Goal: Use online tool/utility: Utilize a website feature to perform a specific function

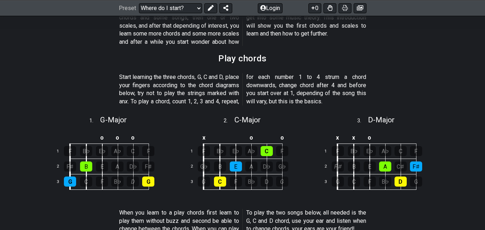
scroll to position [179, 0]
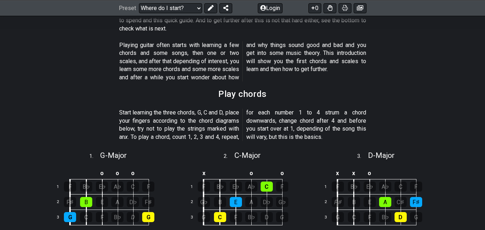
click at [187, 14] on div "Preset Welcome to #fretflip! Initial Preset Custom Preset Minor Pentatonic Majo…" at bounding box center [242, 8] width 485 height 16
click at [189, 8] on select "Welcome to #fretflip! Initial Preset Custom Preset Minor Pentatonic Major Penta…" at bounding box center [170, 8] width 63 height 10
click at [139, 13] on select "Welcome to #fretflip! Initial Preset Custom Preset Minor Pentatonic Major Penta…" at bounding box center [170, 8] width 63 height 10
select select "/major-pentatonic"
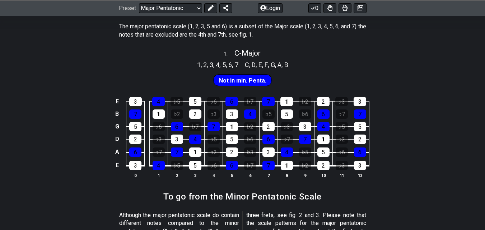
scroll to position [179, 0]
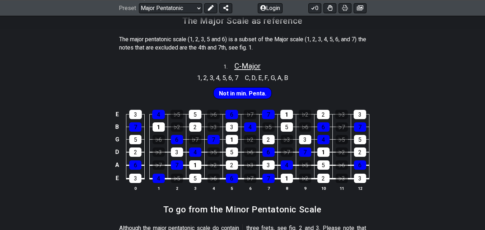
click at [245, 66] on span "C - Major" at bounding box center [247, 66] width 26 height 9
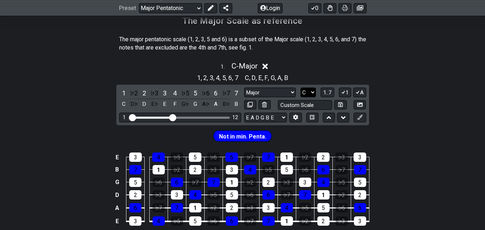
click at [315, 91] on select "A♭ A A♯ B♭ B C C♯ D♭ D D♯ E♭ E F F♯ G♭ G G♯" at bounding box center [307, 93] width 15 height 10
select select "E"
click at [300, 88] on select "A♭ A A♯ B♭ B C C♯ D♭ D D♯ E♭ E F F♯ G♭ G G♯" at bounding box center [307, 93] width 15 height 10
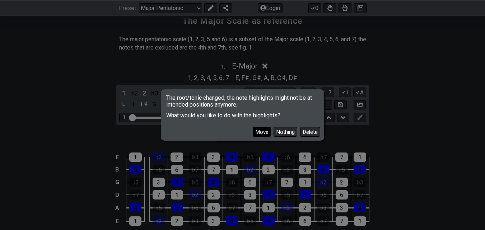
click at [261, 132] on button "Move" at bounding box center [262, 132] width 18 height 10
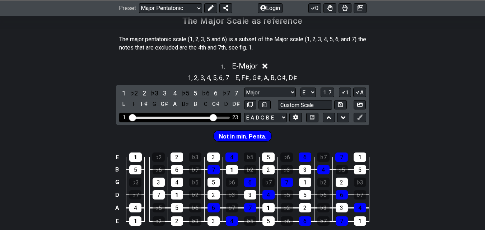
drag, startPoint x: 172, startPoint y: 115, endPoint x: 211, endPoint y: 117, distance: 39.1
click at [211, 117] on input "Visible fret range" at bounding box center [180, 117] width 102 height 0
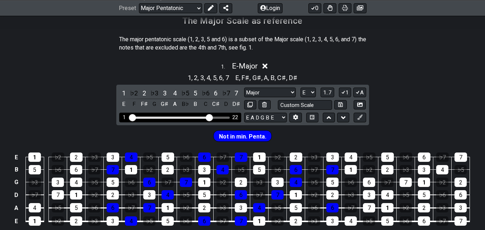
click at [209, 117] on input "Visible fret range" at bounding box center [180, 117] width 102 height 0
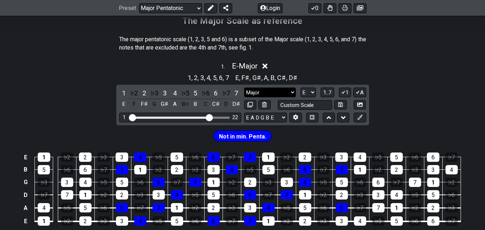
click at [287, 91] on select "Major Major Minor Pentatonic Major Pentatonic Minor Blues Major Blues Major / I…" at bounding box center [270, 93] width 52 height 10
select select "Minor / Aeolian"
click at [244, 88] on select "Major Major Minor Pentatonic Major Pentatonic Minor Blues Major Blues Major / I…" at bounding box center [270, 93] width 52 height 10
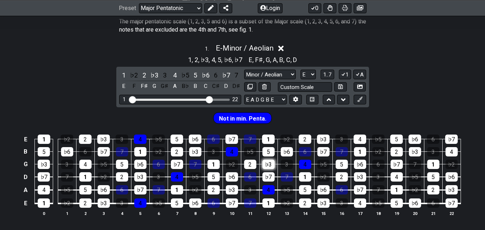
scroll to position [215, 0]
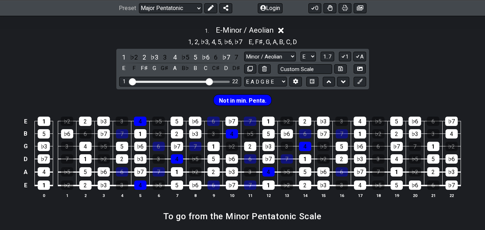
click at [239, 99] on span "Not in min. Penta." at bounding box center [242, 100] width 47 height 10
click at [255, 99] on span "Not in min. Penta." at bounding box center [242, 100] width 47 height 10
click at [261, 99] on span "Not in min. Penta." at bounding box center [242, 100] width 47 height 10
click at [359, 79] on icon at bounding box center [359, 81] width 5 height 5
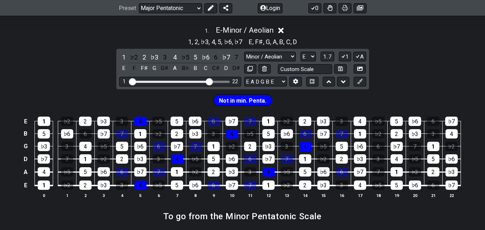
click at [259, 100] on span "Not in min. Penta." at bounding box center [242, 100] width 47 height 10
click at [255, 100] on span "Not in min. Penta." at bounding box center [242, 100] width 47 height 10
click at [253, 100] on span "Not in min. Penta." at bounding box center [242, 100] width 47 height 10
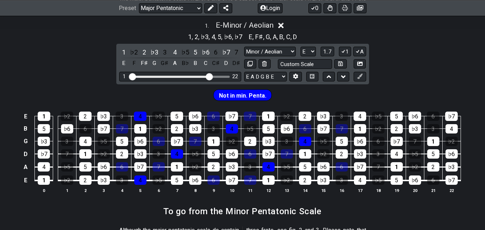
scroll to position [179, 0]
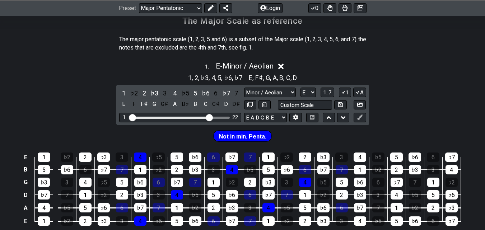
click at [281, 63] on icon at bounding box center [280, 66] width 5 height 8
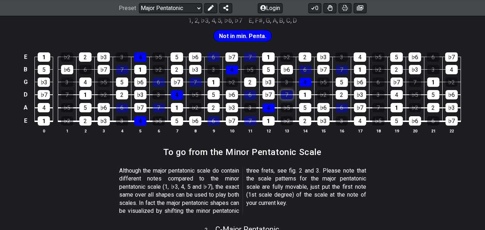
scroll to position [395, 0]
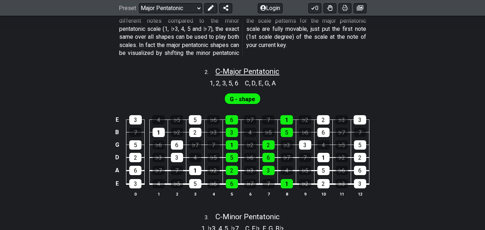
click at [246, 70] on span "C - Major Pentatonic" at bounding box center [247, 71] width 64 height 9
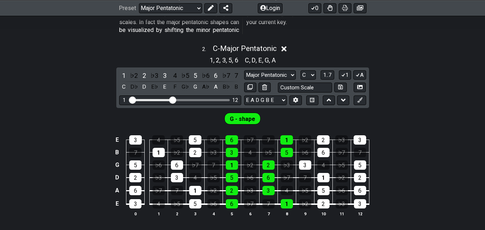
scroll to position [430, 0]
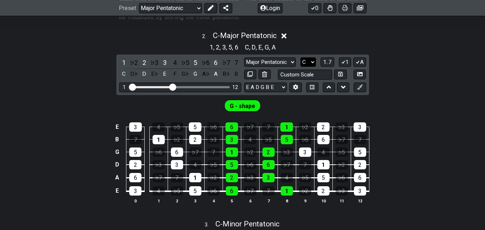
click at [313, 60] on select "A♭ A A♯ B♭ B C C♯ D♭ D D♯ E♭ E F F♯ G♭ G G♯" at bounding box center [307, 62] width 15 height 10
select select "E"
click at [300, 57] on select "A♭ A A♯ B♭ B C C♯ D♭ D D♯ E♭ E F F♯ G♭ G G♯" at bounding box center [307, 62] width 15 height 10
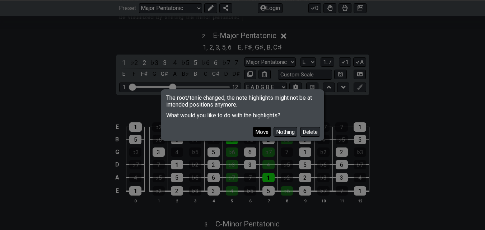
click at [267, 133] on button "Move" at bounding box center [262, 132] width 18 height 10
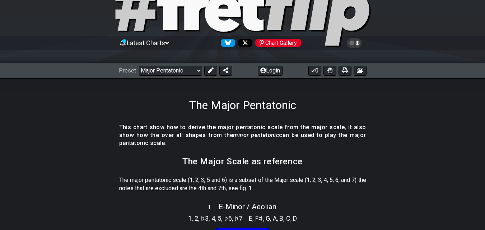
scroll to position [0, 0]
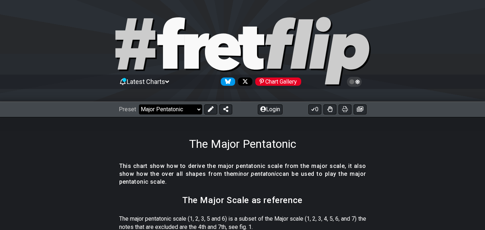
click at [184, 107] on select "Welcome to #fretflip! Initial Preset Custom Preset Minor Pentatonic Major Penta…" at bounding box center [170, 109] width 63 height 10
click at [139, 104] on select "Welcome to #fretflip! Initial Preset Custom Preset Minor Pentatonic Major Penta…" at bounding box center [170, 109] width 63 height 10
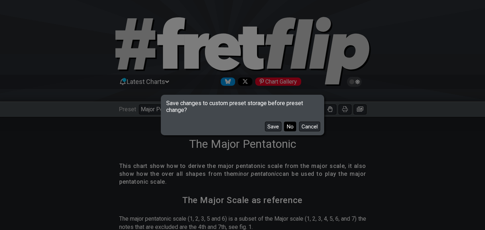
click at [287, 125] on button "No" at bounding box center [290, 127] width 12 height 10
select select "/user-defined"
select select "C"
select select "7 str. Chord"
select select "B E A D G B E"
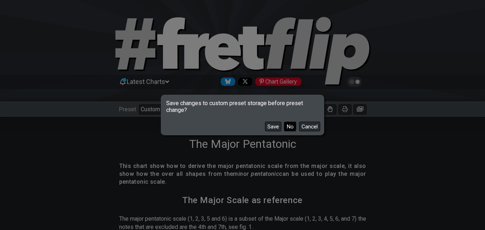
select select "A"
select select "C"
select select "A"
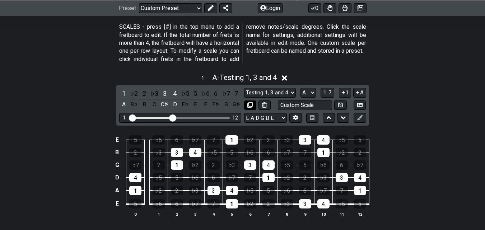
scroll to position [179, 0]
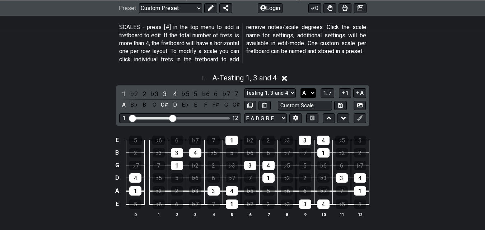
click at [307, 90] on select "A♭ A A♯ B♭ B C C♯ D♭ D D♯ E♭ E F F♯ G♭ G G♯" at bounding box center [307, 93] width 15 height 10
select select "E"
click at [300, 88] on select "A♭ A A♯ B♭ B C C♯ D♭ D D♯ E♭ E F F♯ G♭ G G♯" at bounding box center [307, 93] width 15 height 10
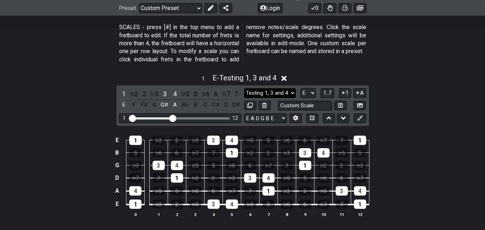
click at [275, 93] on select "Testing 1, 3 and 4 Testing 1, 3 and 4 Minor Pentatonic Major Pentatonic Minor B…" at bounding box center [270, 93] width 52 height 10
click at [244, 88] on select "Testing 1, 3 and 4 Testing 1, 3 and 4 Minor Pentatonic Major Pentatonic Minor B…" at bounding box center [270, 93] width 52 height 10
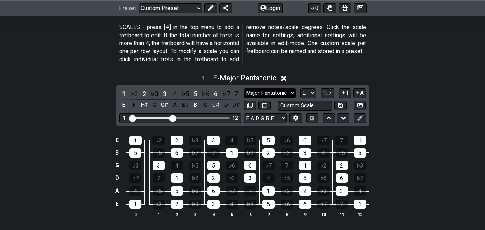
click at [284, 93] on select "Testing 1, 3 and 4 Testing 1, 3 and 4 Minor Pentatonic Major Pentatonic Minor B…" at bounding box center [270, 93] width 52 height 10
select select "Minor / Aeolian"
click at [244, 88] on select "Testing 1, 3 and 4 Testing 1, 3 and 4 Minor Pentatonic Major Pentatonic Minor B…" at bounding box center [270, 93] width 52 height 10
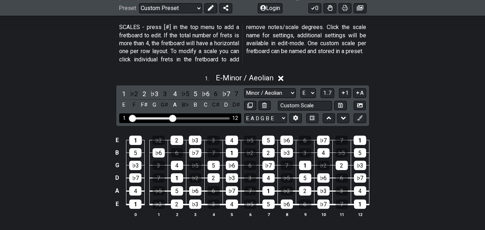
drag, startPoint x: 176, startPoint y: 117, endPoint x: 189, endPoint y: 118, distance: 13.3
click at [189, 118] on div "Visible fret range" at bounding box center [179, 118] width 99 height 2
drag, startPoint x: 173, startPoint y: 118, endPoint x: 208, endPoint y: 119, distance: 35.9
click at [208, 118] on input "Visible fret range" at bounding box center [180, 118] width 102 height 0
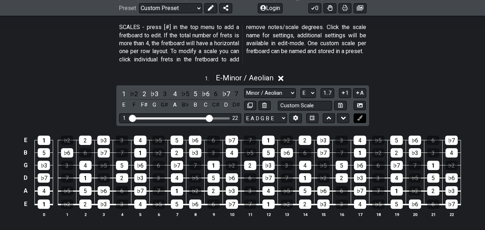
click at [363, 117] on button at bounding box center [359, 118] width 12 height 10
click at [354, 112] on div "1 ♭2 2 ♭3 3 4 ♭5 5 ♭6 6 ♭7 7 E F F♯ G G♯ A B♭ B C C♯ D D♯ Testing 1, 3 and 4 Te…" at bounding box center [242, 105] width 253 height 41
click at [275, 1] on div "Preset Welcome to #fretflip! Initial Preset Custom Preset Minor Pentatonic Majo…" at bounding box center [242, 8] width 485 height 16
click at [274, 5] on button "Login" at bounding box center [270, 8] width 25 height 10
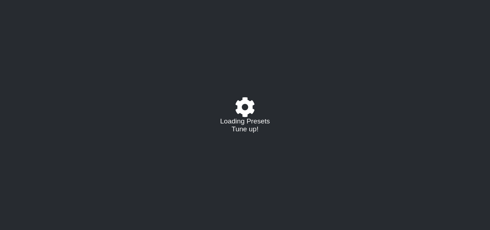
select select "/user-defined"
select select "E"
select select "C"
select select "A"
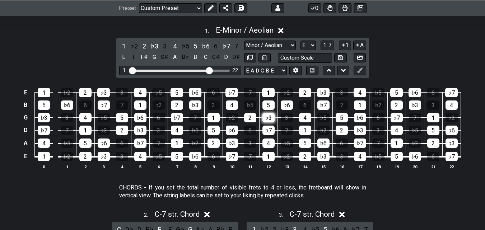
scroll to position [179, 0]
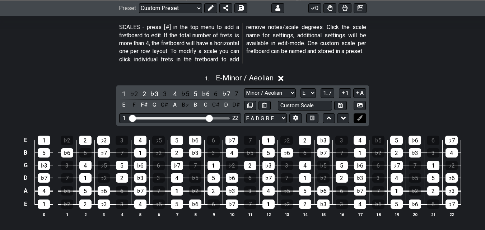
click at [361, 113] on button at bounding box center [359, 118] width 12 height 10
click at [361, 116] on icon at bounding box center [359, 117] width 5 height 5
click at [55, 62] on section "SCALES - press [#] in the top menu to add a fretboard to edit. If the total num…" at bounding box center [242, 44] width 485 height 49
